Goal: Information Seeking & Learning: Compare options

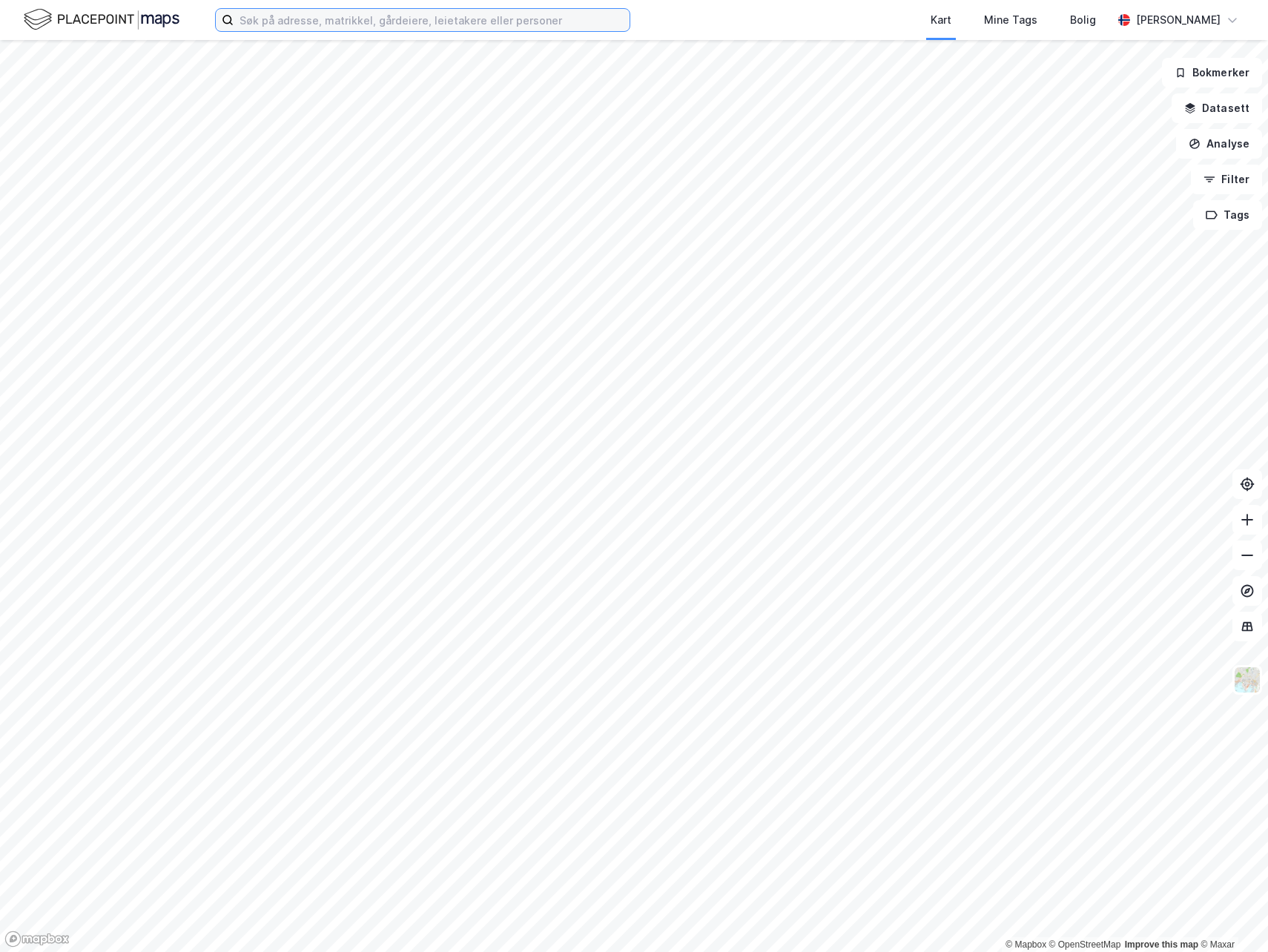
click at [271, 31] on input at bounding box center [432, 20] width 396 height 22
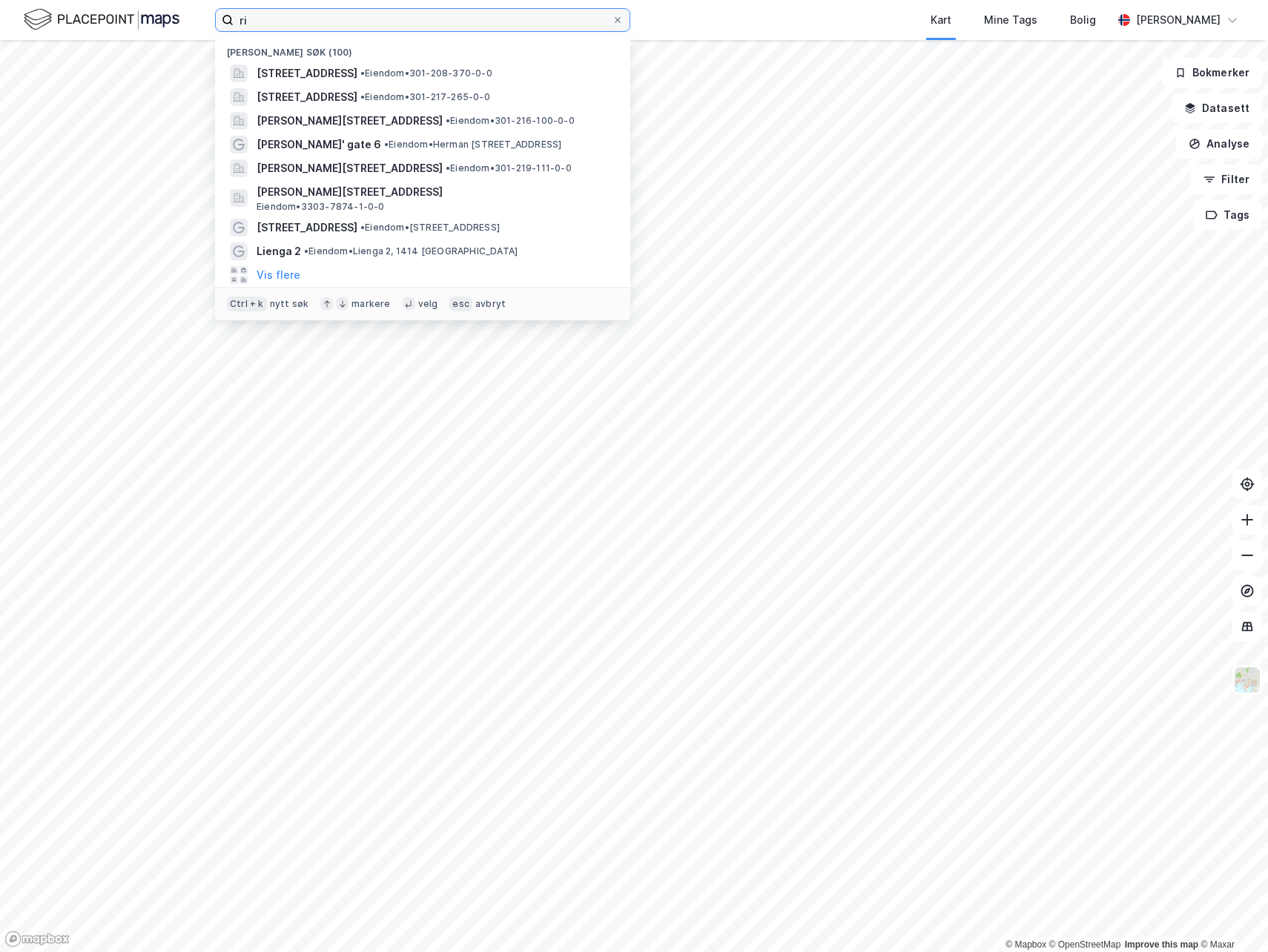
type input "r"
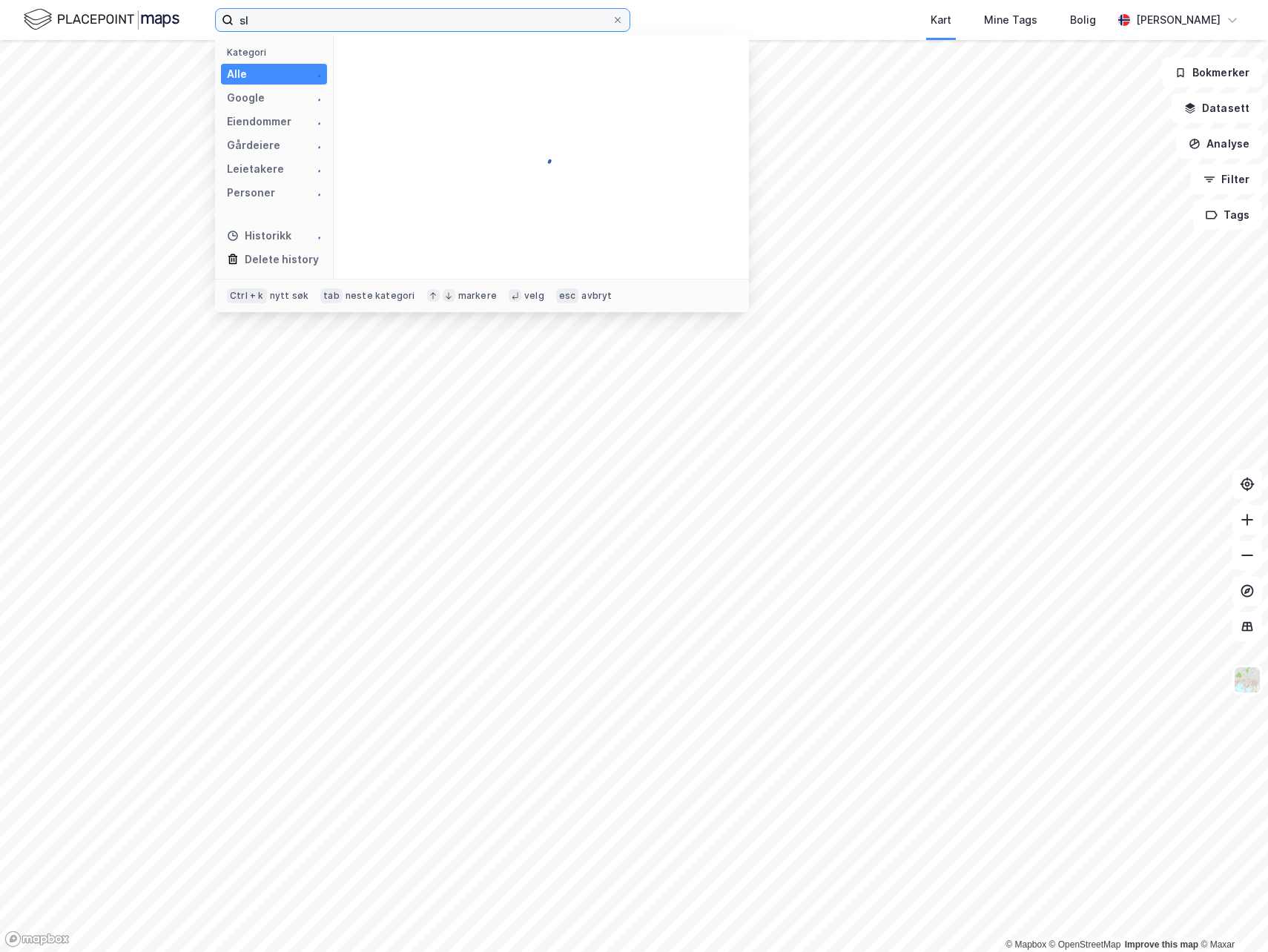
type input "s"
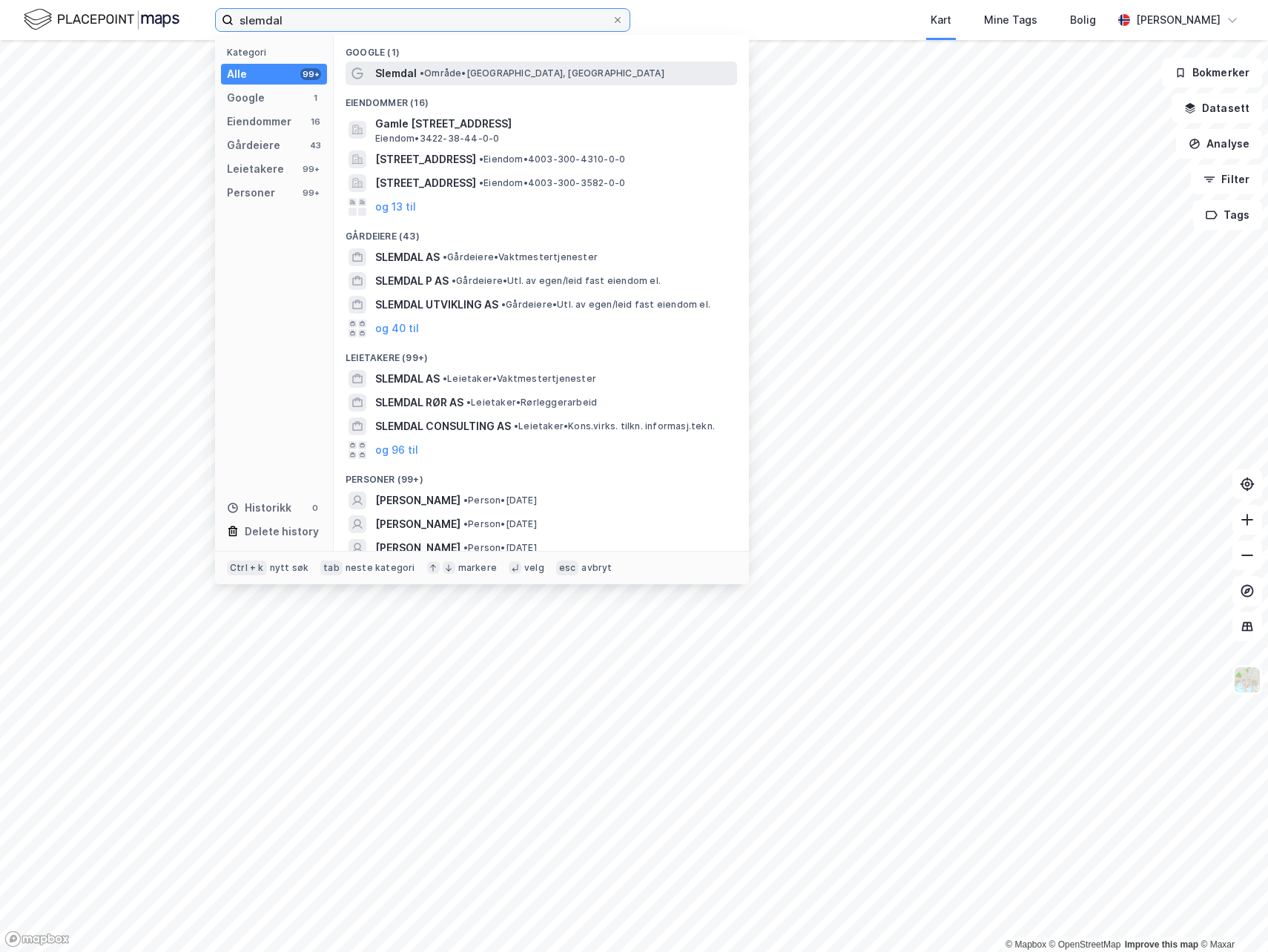
type input "slemdal"
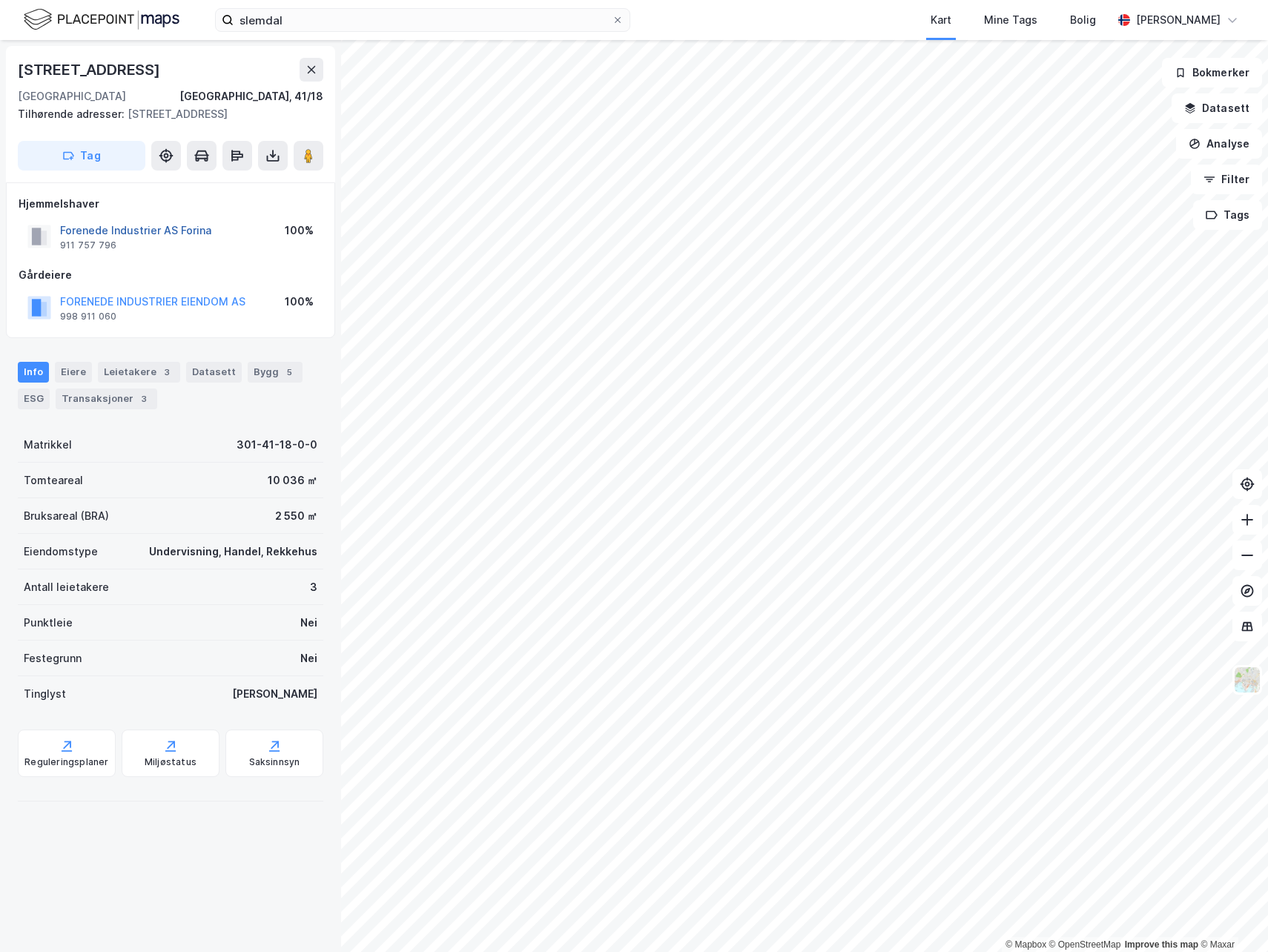
click at [0, 0] on button "Forenede Industrier AS Forina" at bounding box center [0, 0] width 0 height 0
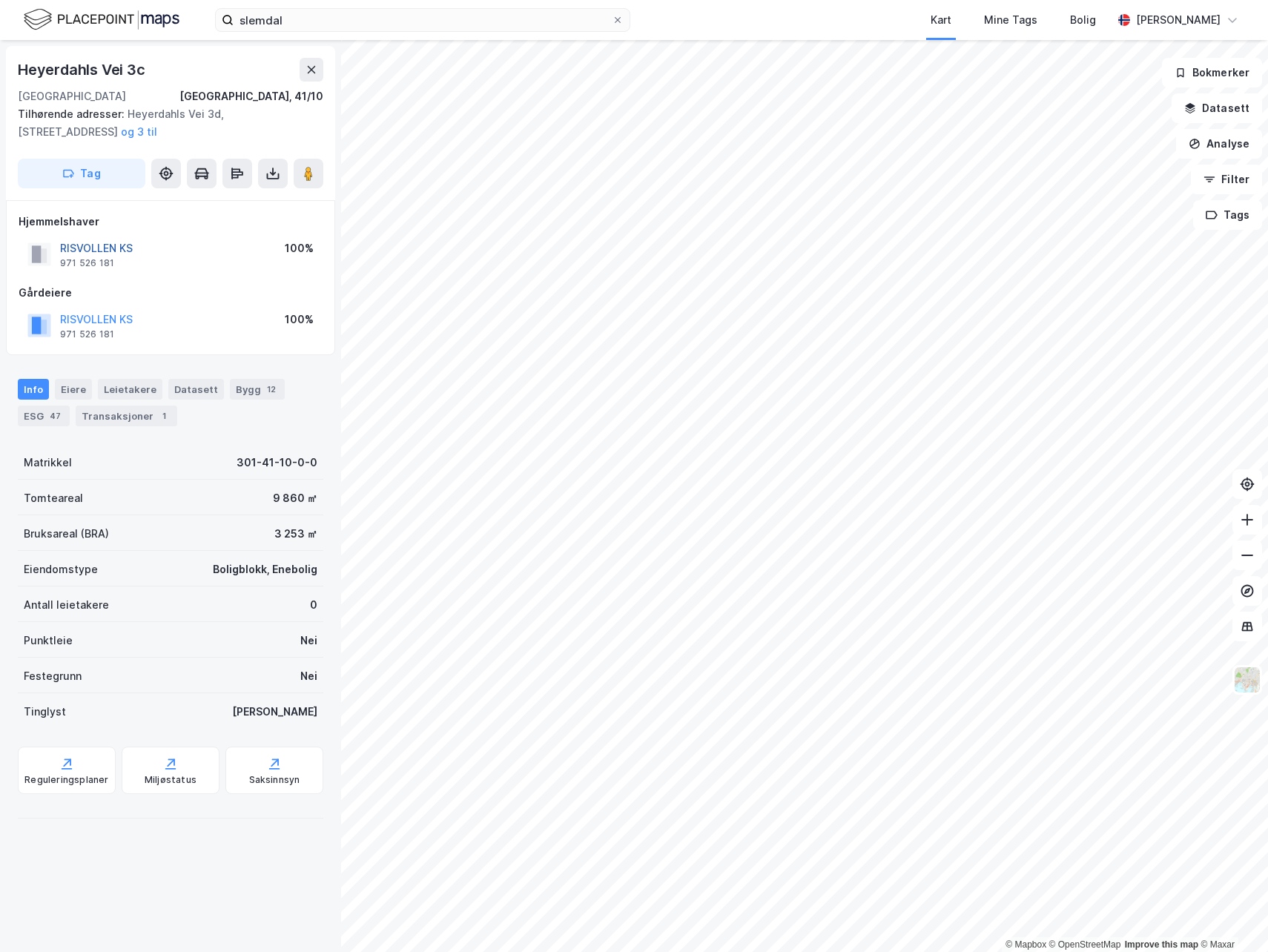
click at [0, 0] on button "RISVOLLEN KS" at bounding box center [0, 0] width 0 height 0
